Goal: Communication & Community: Share content

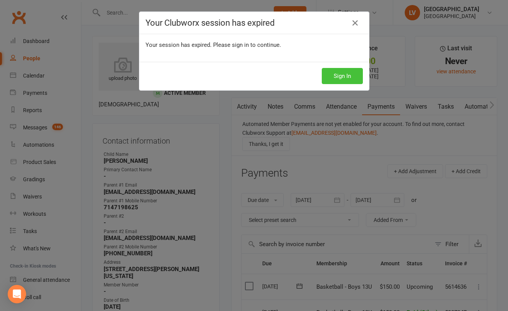
scroll to position [51, 0]
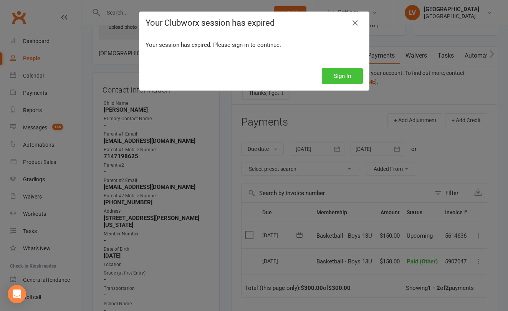
click at [353, 75] on button "Sign In" at bounding box center [342, 76] width 41 height 16
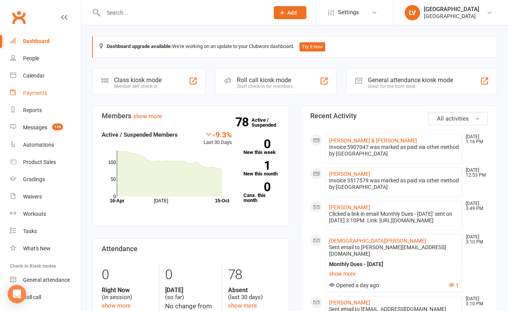
click at [40, 94] on div "Payments" at bounding box center [35, 93] width 24 height 6
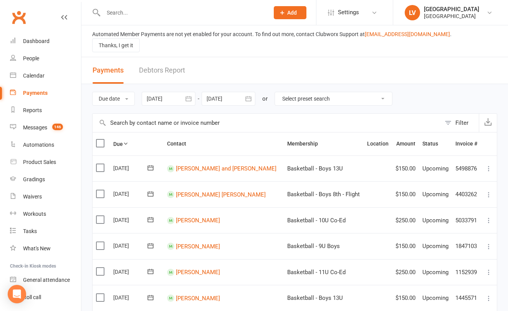
click at [222, 94] on div at bounding box center [229, 99] width 54 height 14
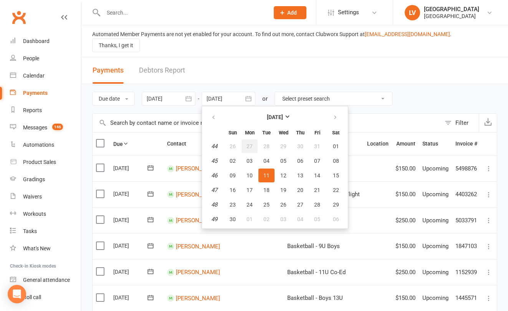
click at [255, 139] on button "27" at bounding box center [249, 146] width 16 height 14
type input "27 Oct 2025"
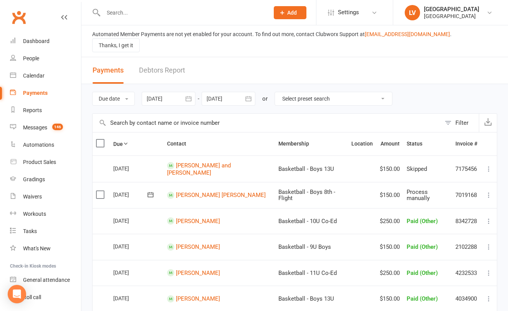
click at [450, 116] on button "Filter" at bounding box center [460, 123] width 38 height 18
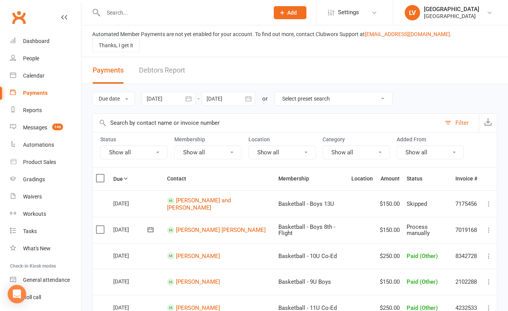
click at [148, 147] on button "Show all" at bounding box center [133, 153] width 67 height 14
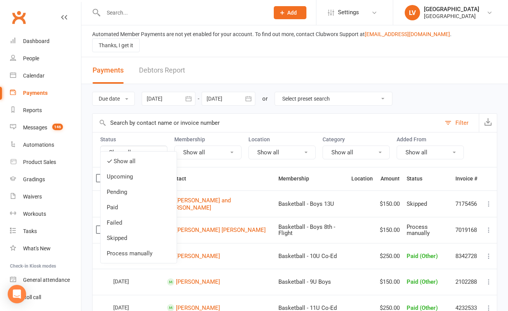
click at [130, 248] on link "Process manually" at bounding box center [139, 253] width 76 height 15
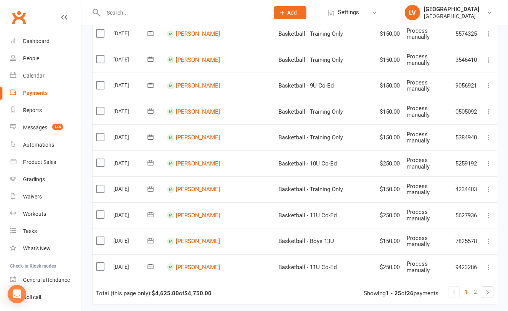
scroll to position [567, 0]
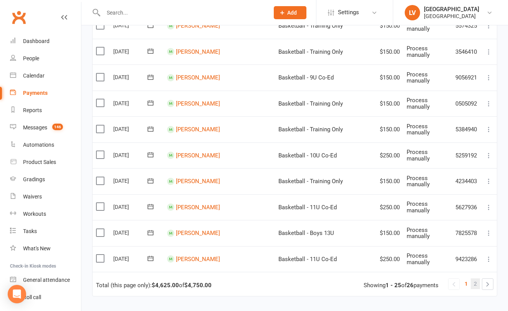
click at [476, 278] on span "2" at bounding box center [475, 283] width 3 height 11
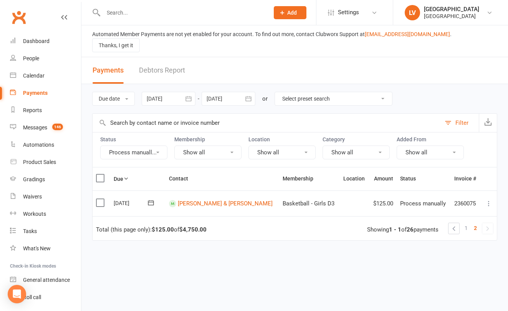
click at [464, 223] on link "1" at bounding box center [465, 228] width 9 height 11
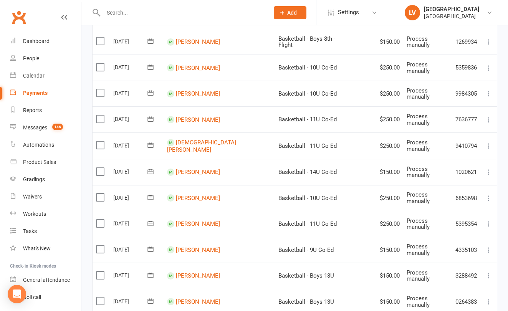
scroll to position [214, 0]
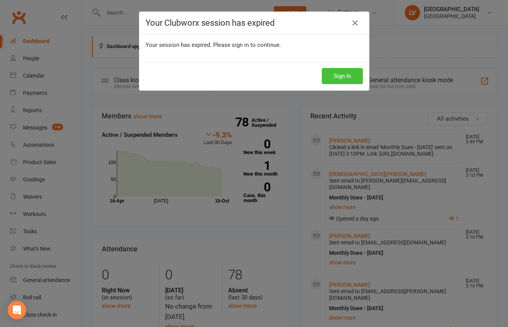
click at [331, 74] on button "Sign In" at bounding box center [342, 76] width 41 height 16
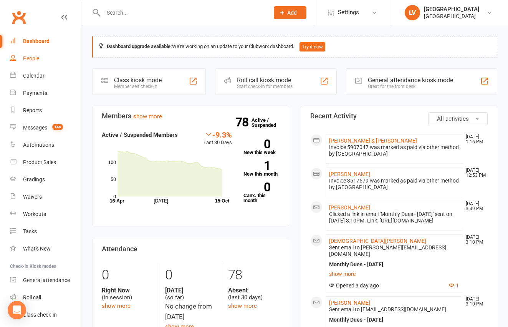
click at [36, 61] on div "People" at bounding box center [31, 58] width 16 height 6
select select "50"
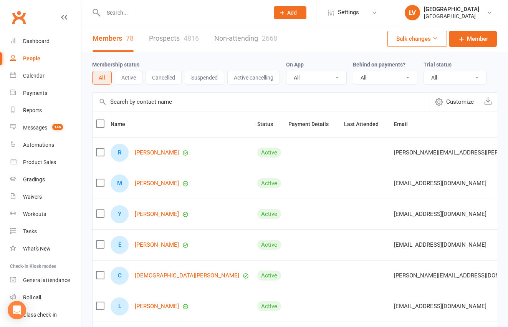
click at [169, 40] on link "Prospects 4816" at bounding box center [174, 38] width 50 height 26
select select "100"
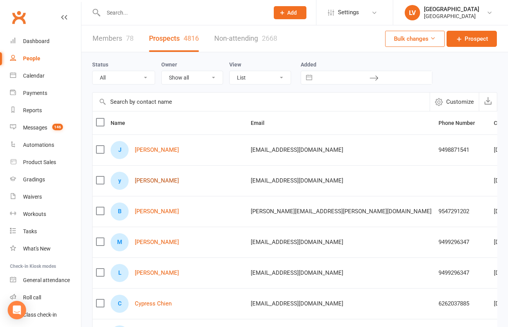
click at [153, 182] on link "youssef matmati" at bounding box center [157, 180] width 44 height 7
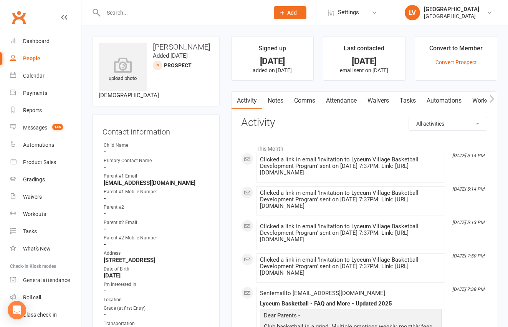
click at [308, 99] on link "Comms" at bounding box center [305, 101] width 32 height 18
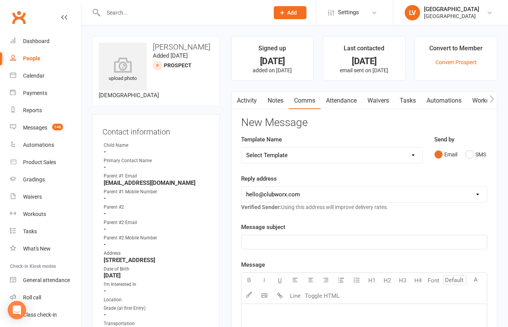
click at [241, 147] on select "Select Template [Email] Club Basketball Swag [Email] Generic Girls Basketball T…" at bounding box center [331, 154] width 181 height 15
select select "14"
click option "[Email] Basketball - Monthly Club Dues" at bounding box center [0, 0] width 0 height 0
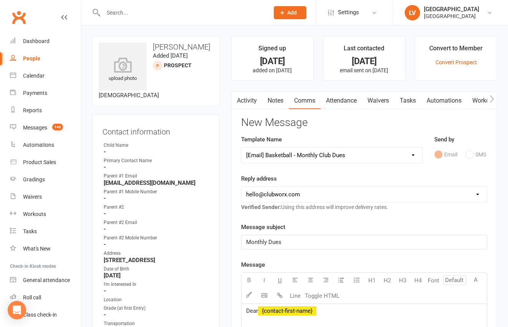
select select "1"
click option "reza@lyceumvillage.org" at bounding box center [0, 0] width 0 height 0
drag, startPoint x: 288, startPoint y: 244, endPoint x: 230, endPoint y: 231, distance: 59.5
click at [241, 235] on div "Monthly Dues" at bounding box center [364, 242] width 246 height 15
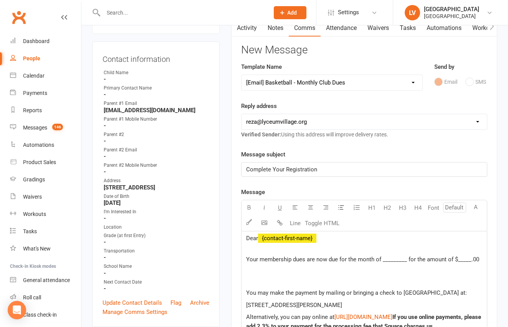
scroll to position [89, 0]
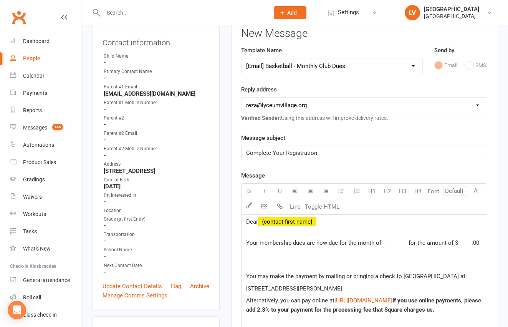
click at [390, 245] on span "Your membership dues are now due for the month of _________ for the amount of $…" at bounding box center [362, 242] width 233 height 7
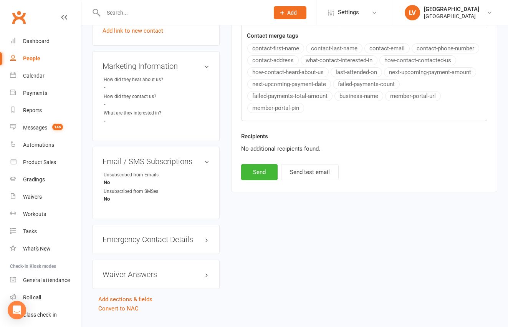
scroll to position [517, 0]
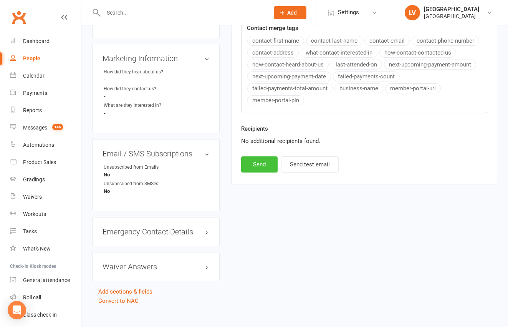
click at [258, 165] on button "Send" at bounding box center [259, 164] width 36 height 16
select select
select select "0"
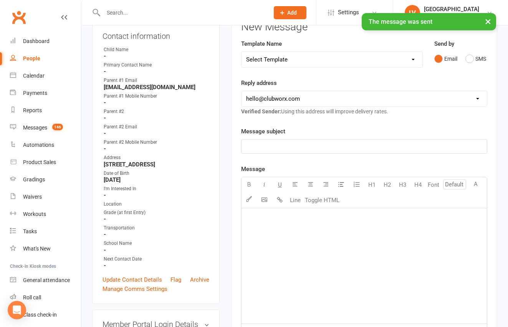
scroll to position [0, 0]
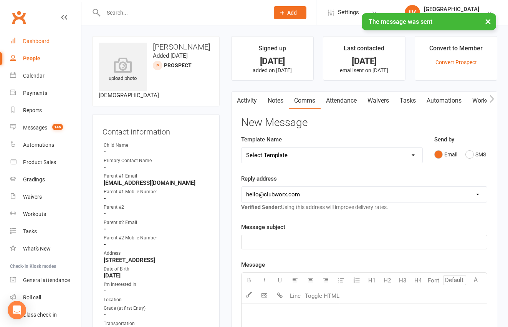
click at [36, 40] on div "Dashboard" at bounding box center [36, 41] width 26 height 6
